Goal: Find specific page/section: Find specific page/section

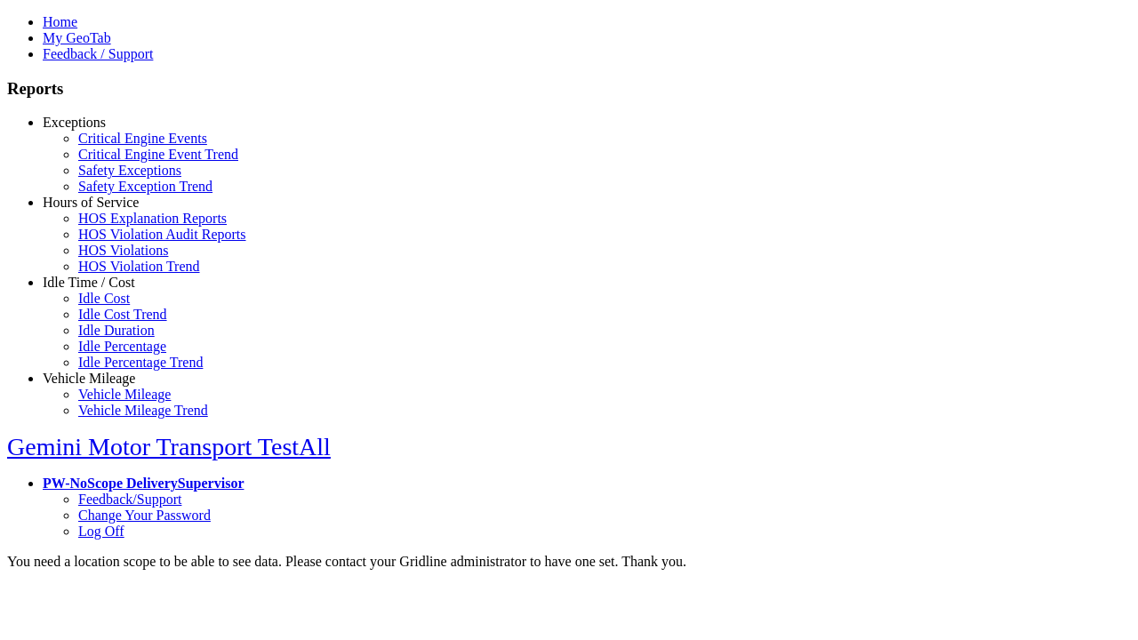
click at [102, 130] on link "Exceptions" at bounding box center [74, 122] width 63 height 15
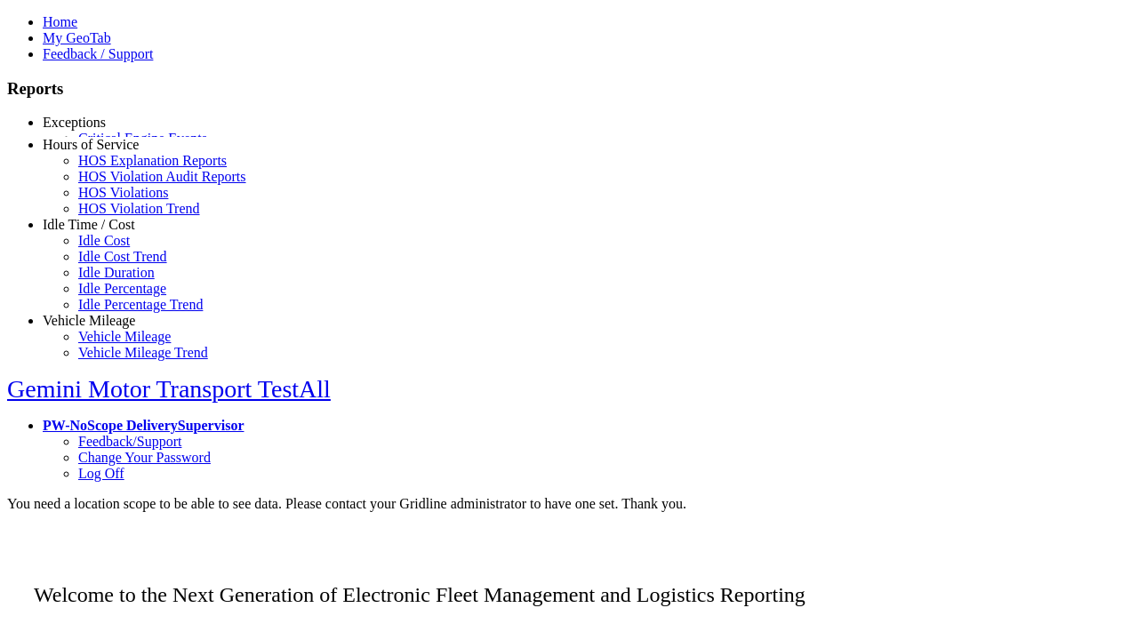
click at [116, 178] on link "Safety Exceptions" at bounding box center [129, 170] width 103 height 15
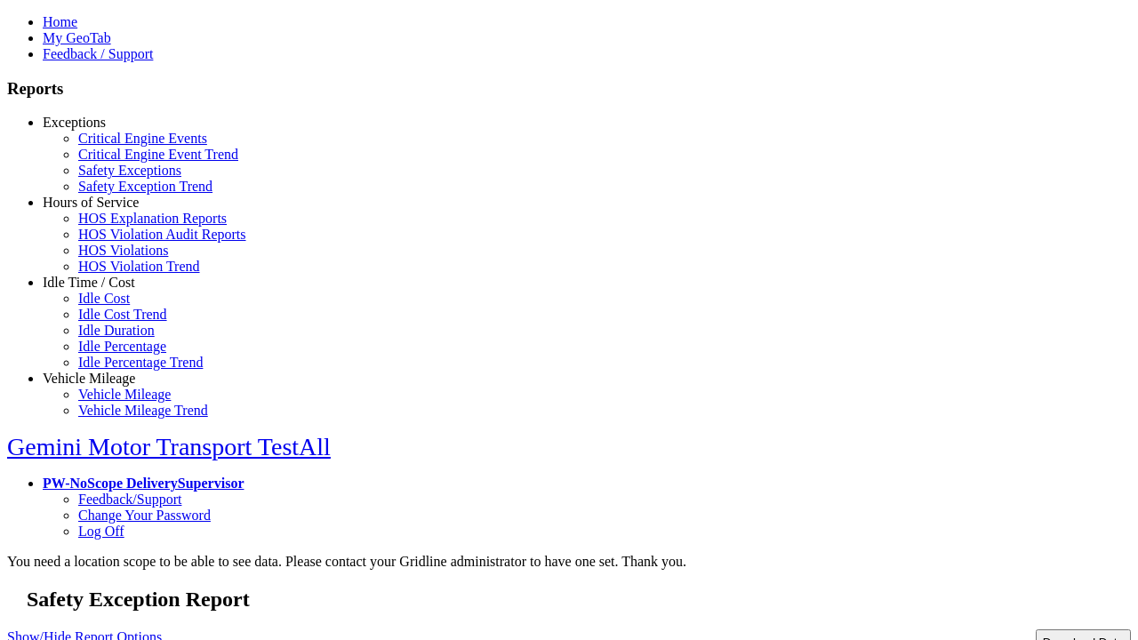
type input "**********"
